Goal: Information Seeking & Learning: Learn about a topic

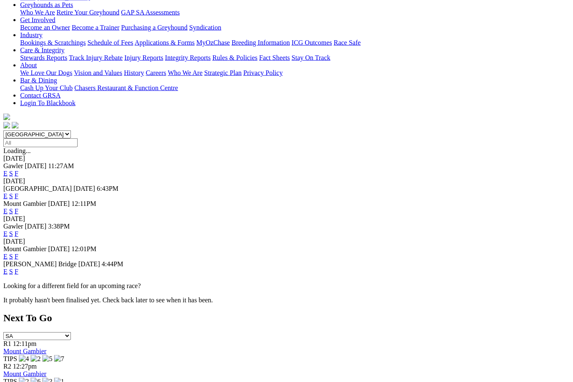
scroll to position [186, 0]
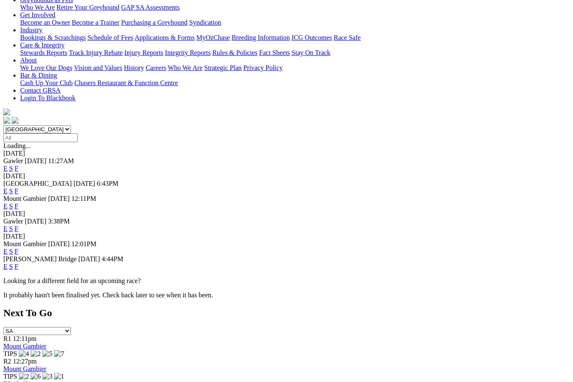
click at [18, 263] on link "F" at bounding box center [17, 266] width 4 height 7
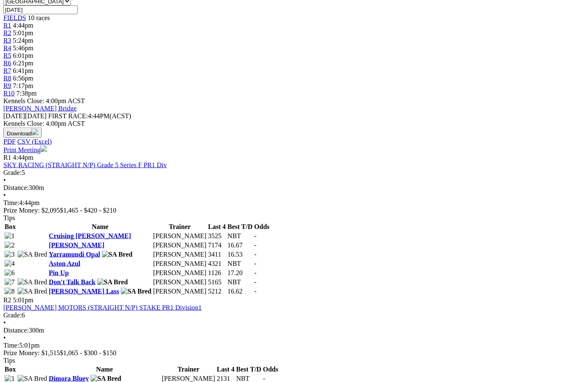
scroll to position [314, 0]
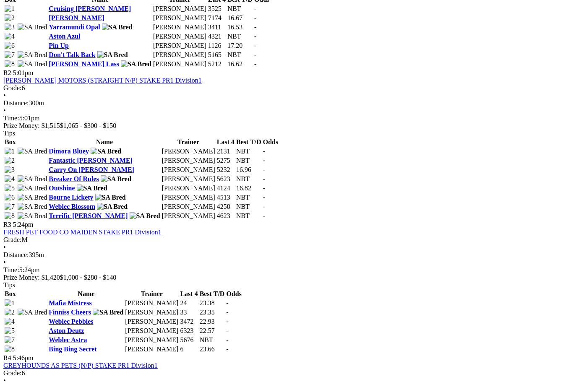
scroll to position [540, 0]
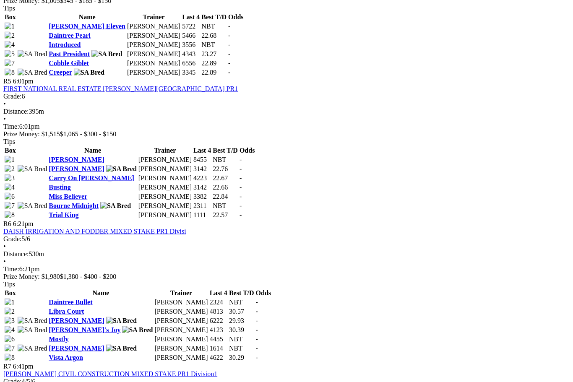
scroll to position [950, 0]
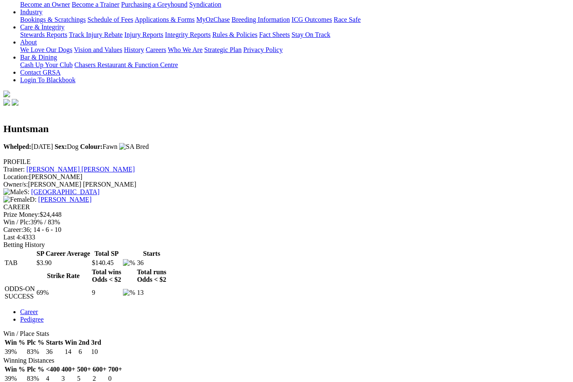
scroll to position [187, 0]
